Goal: Transaction & Acquisition: Obtain resource

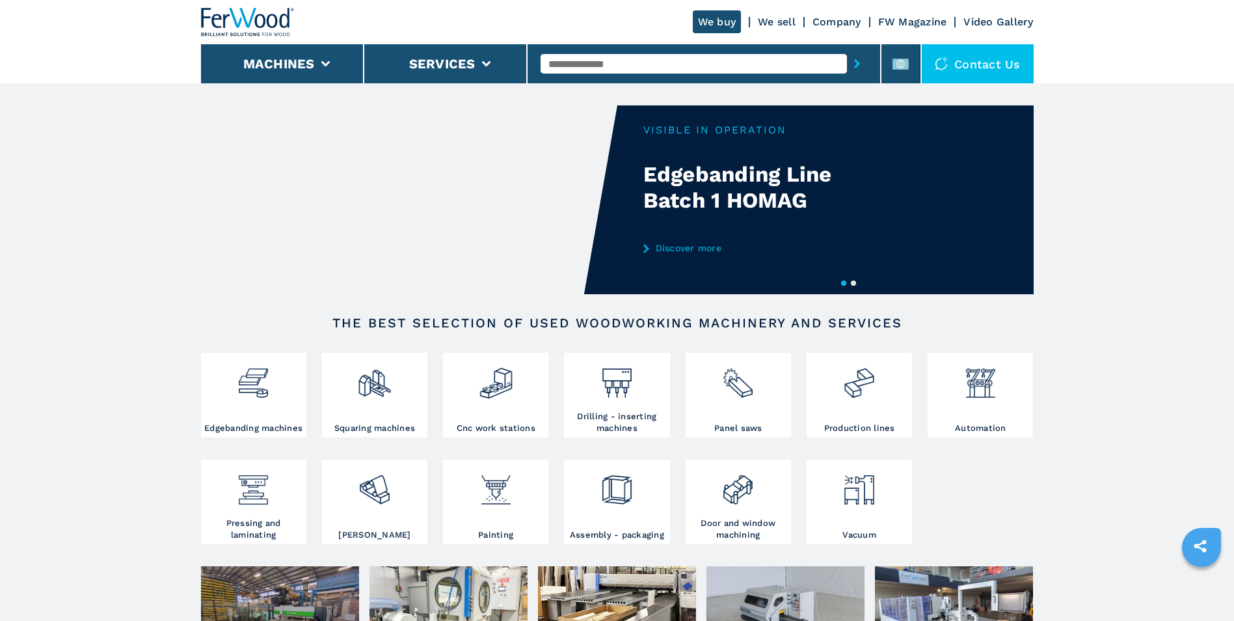
click at [732, 59] on input "text" at bounding box center [694, 64] width 306 height 20
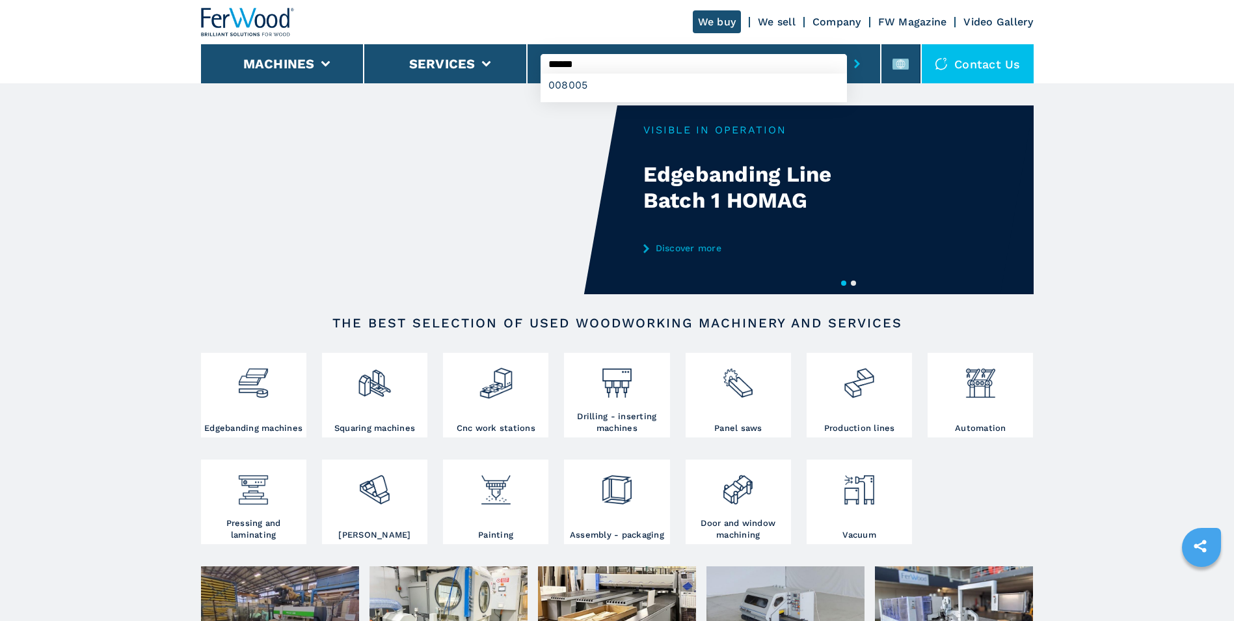
type input "******"
click at [847, 49] on button "submit-button" at bounding box center [857, 64] width 20 height 30
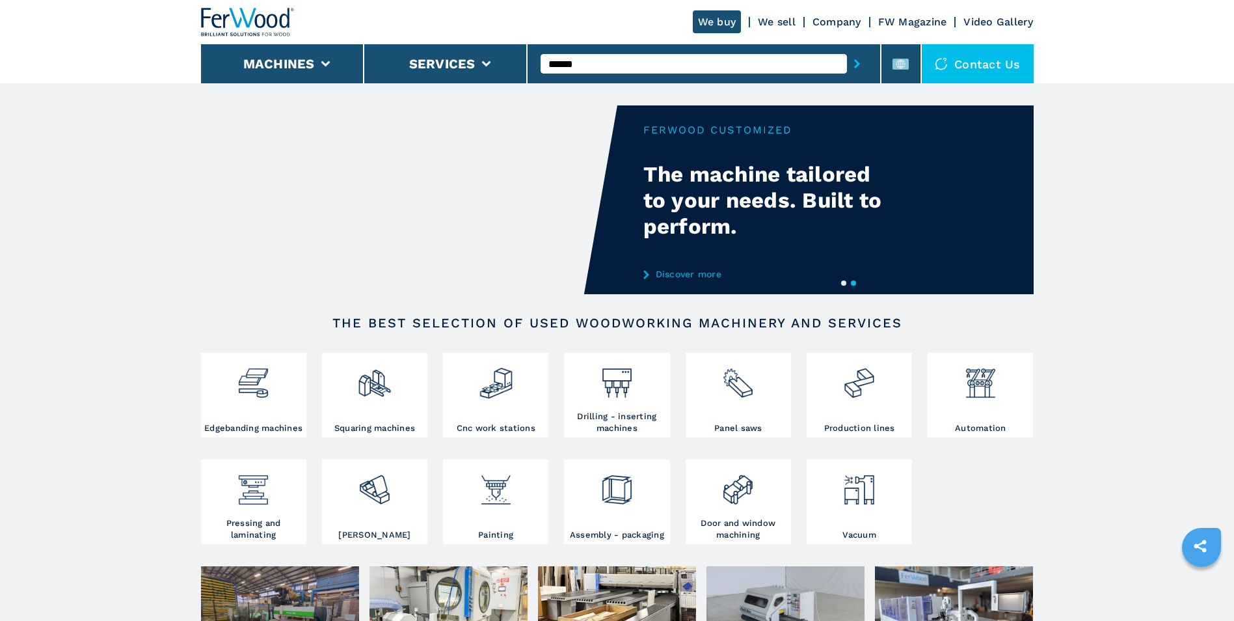
click at [847, 49] on button "submit-button" at bounding box center [857, 64] width 20 height 30
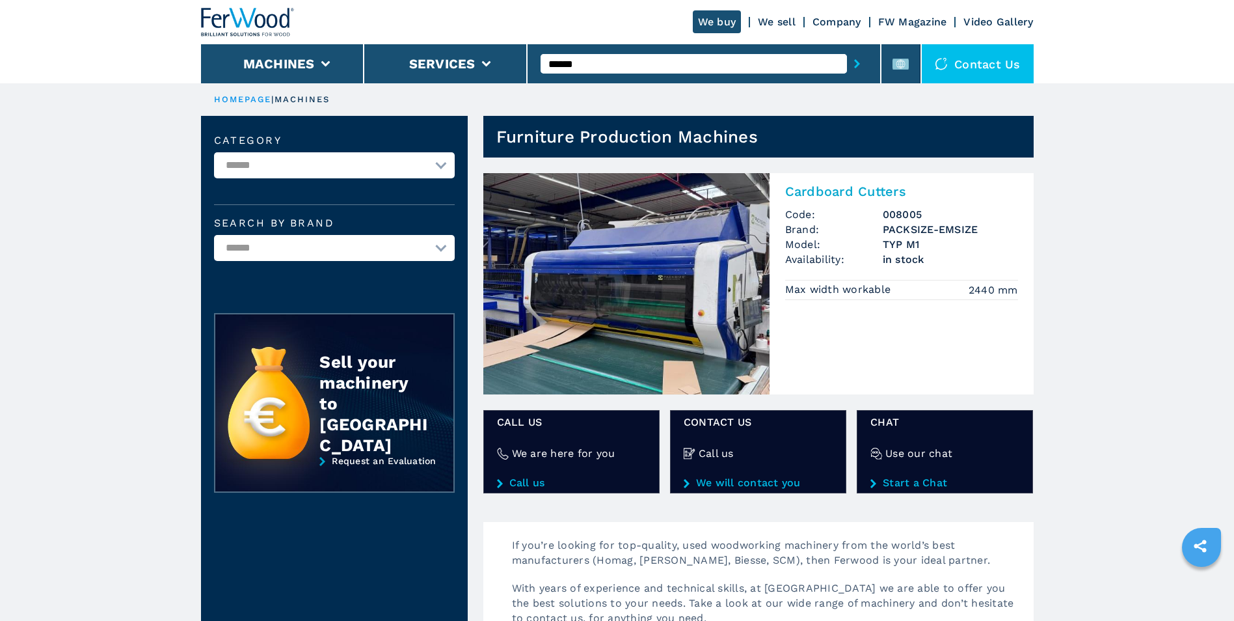
click at [709, 243] on img at bounding box center [626, 283] width 286 height 221
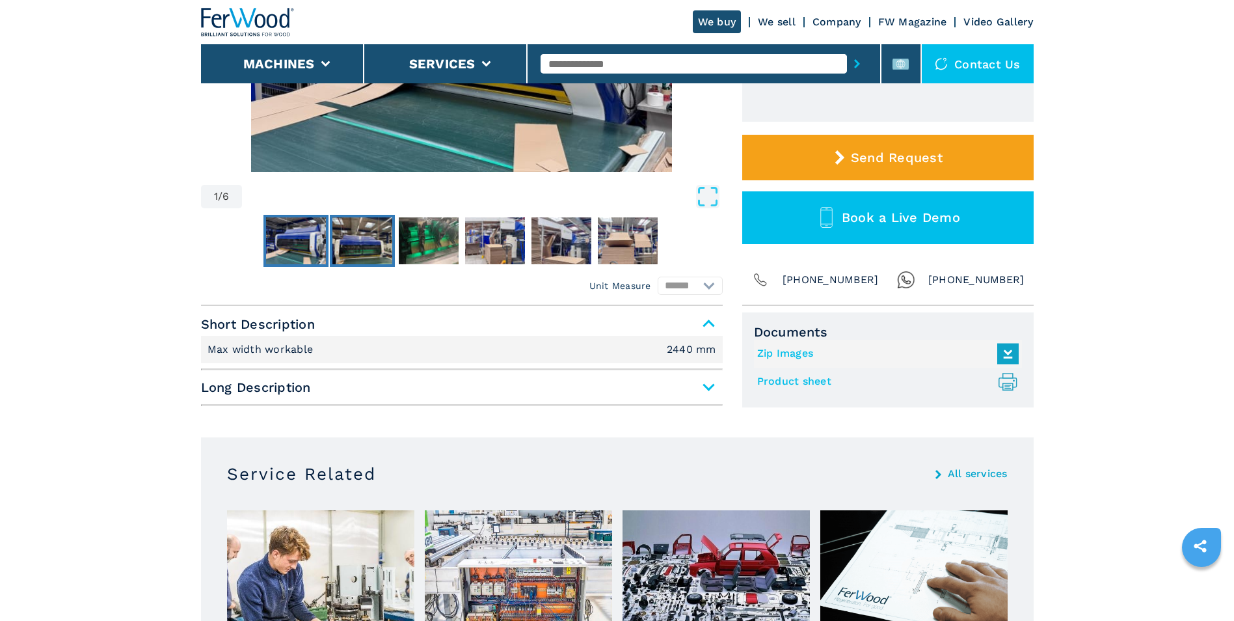
click at [392, 244] on button "Go to Slide 2" at bounding box center [362, 241] width 65 height 52
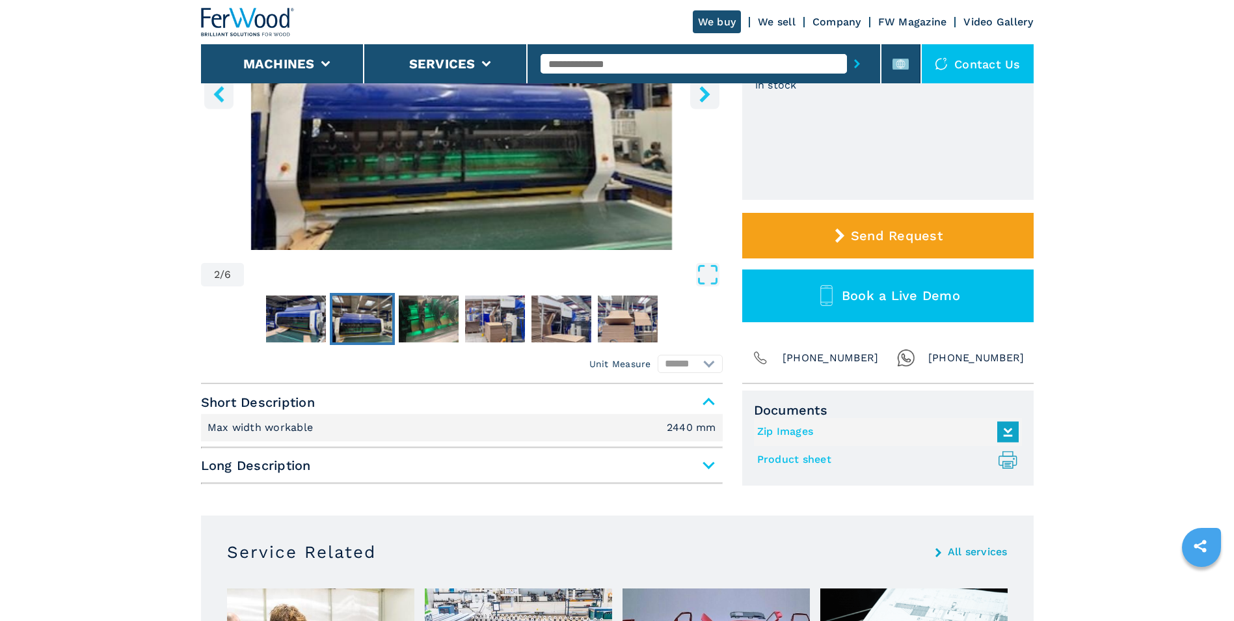
scroll to position [174, 0]
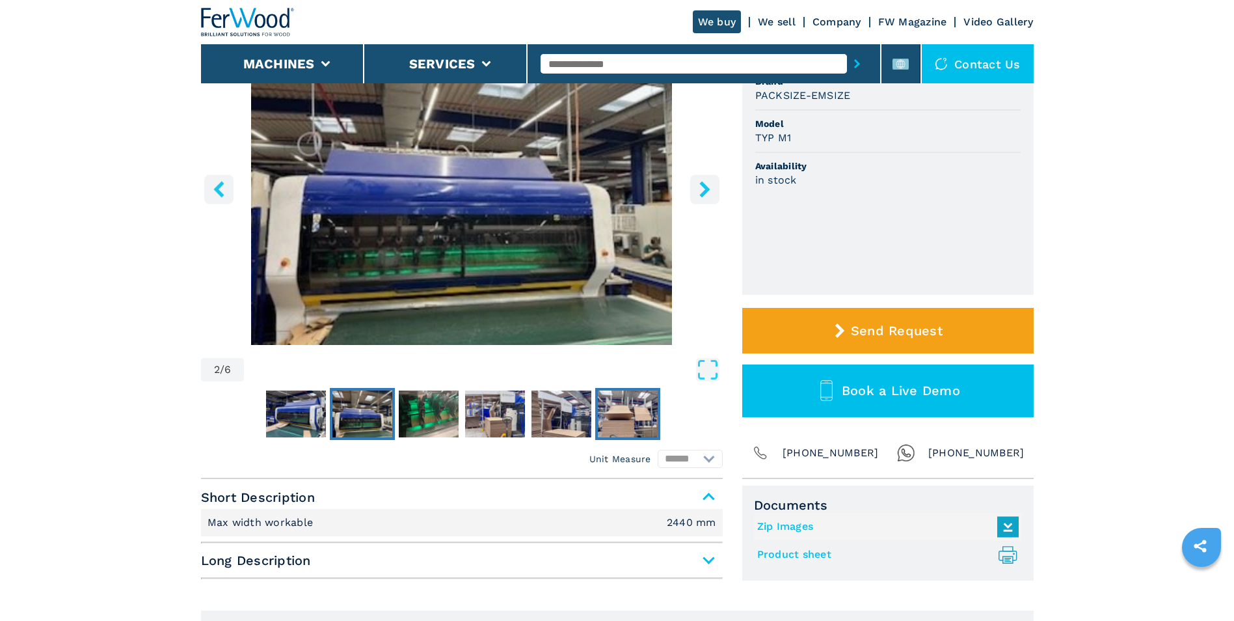
click at [638, 400] on img "Go to Slide 6" at bounding box center [628, 413] width 60 height 47
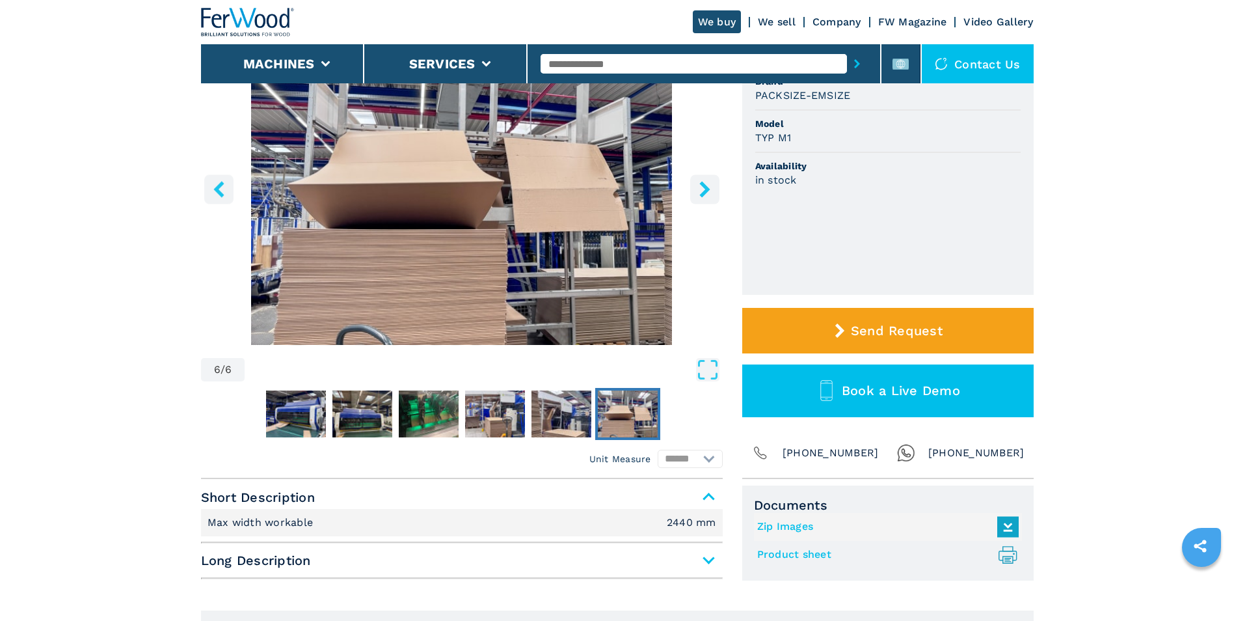
click at [638, 400] on img "Go to Slide 6" at bounding box center [628, 413] width 60 height 47
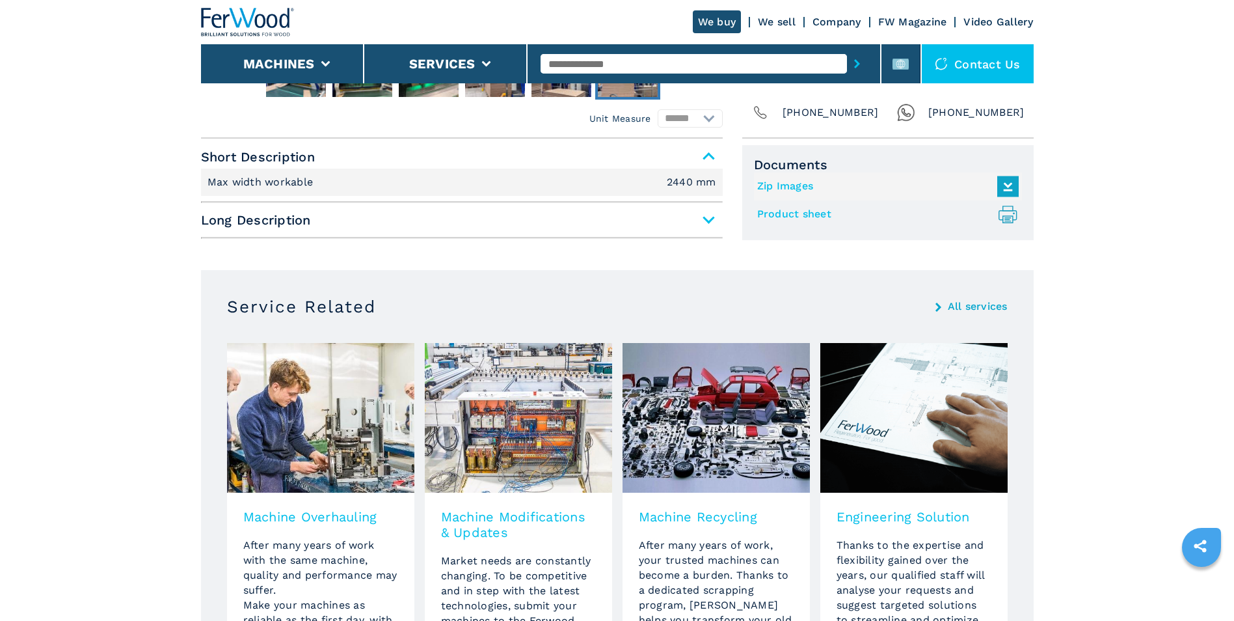
scroll to position [520, 0]
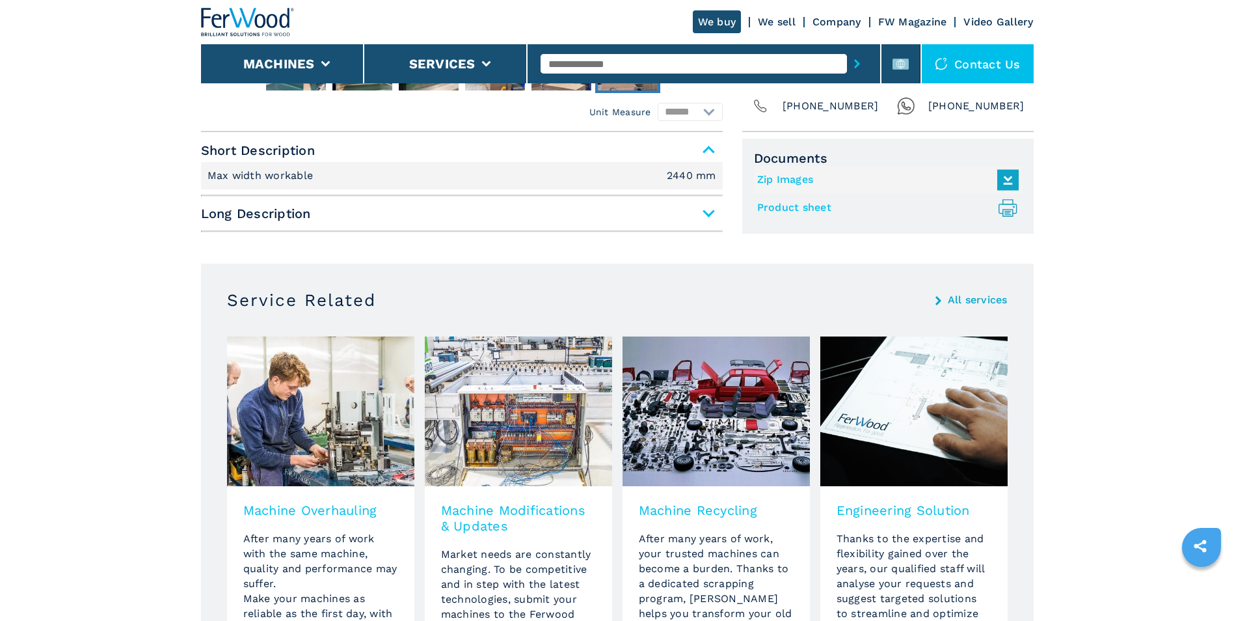
click at [709, 209] on span "Long Description" at bounding box center [462, 213] width 522 height 23
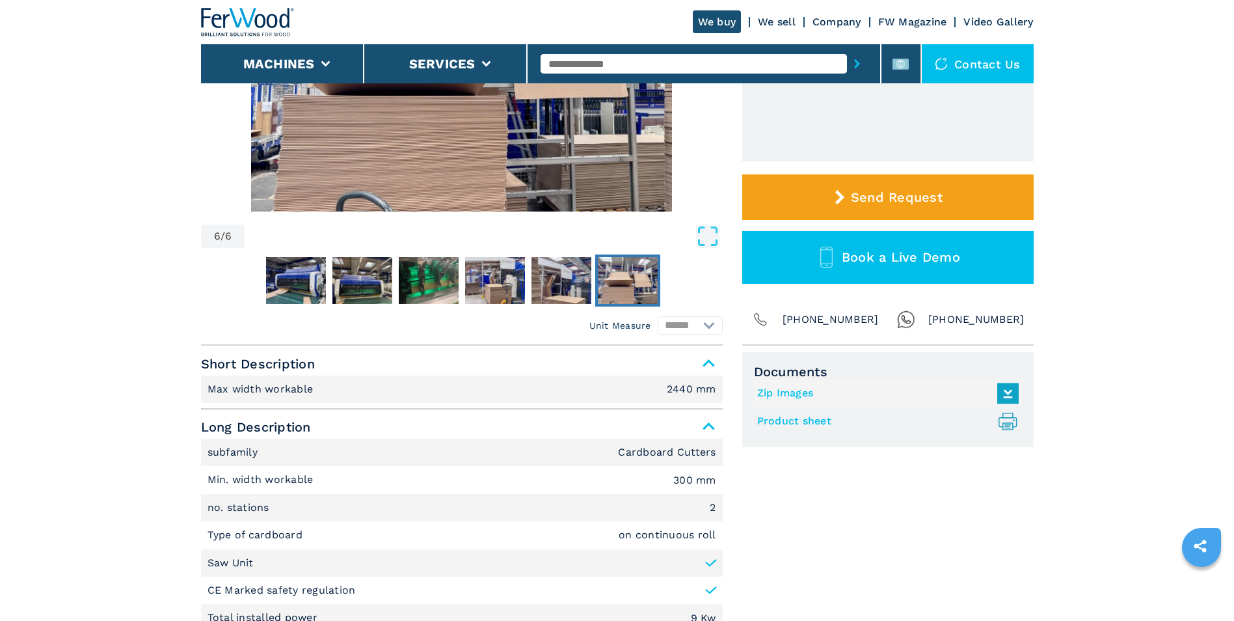
scroll to position [347, 0]
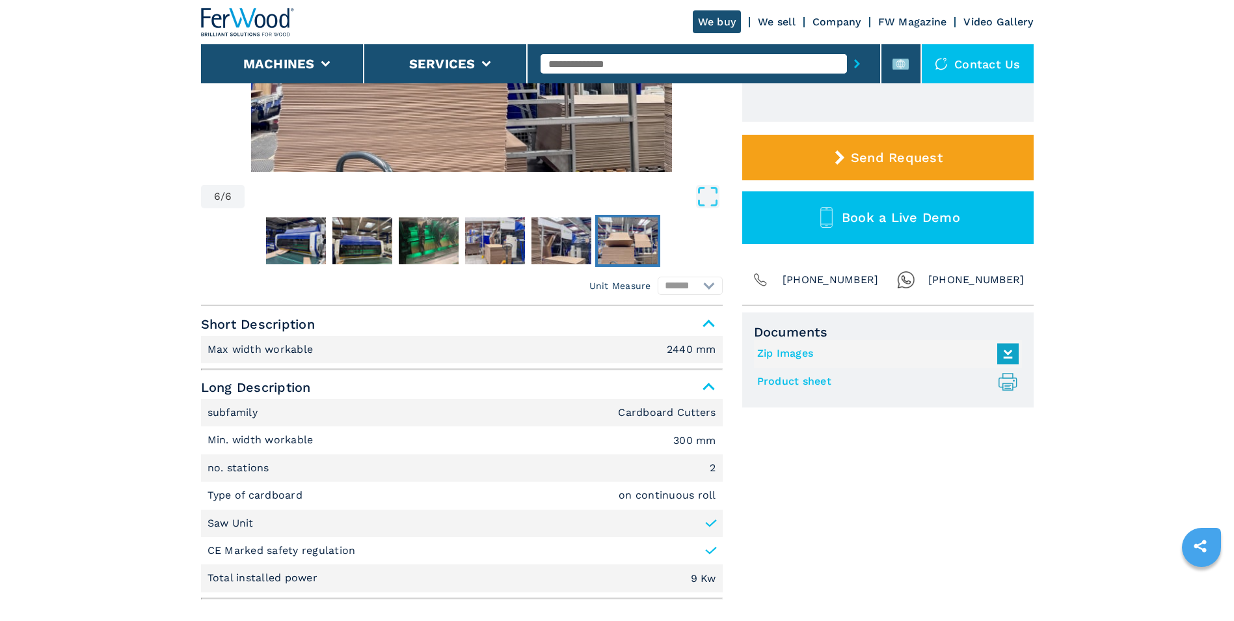
click at [817, 379] on link "Product sheet .prefix__st0{stroke-linecap:round;stroke-linejoin:round}.prefix__…" at bounding box center [884, 381] width 255 height 21
